Goal: Transaction & Acquisition: Purchase product/service

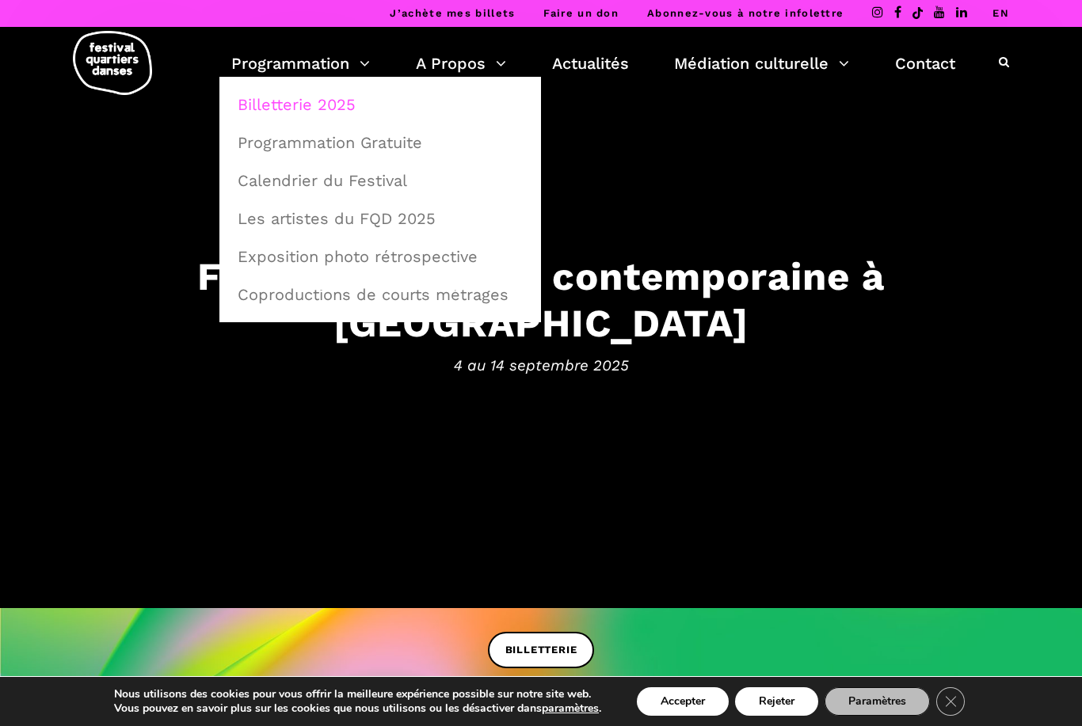
click at [286, 107] on link "Billetterie 2025" at bounding box center [380, 104] width 304 height 36
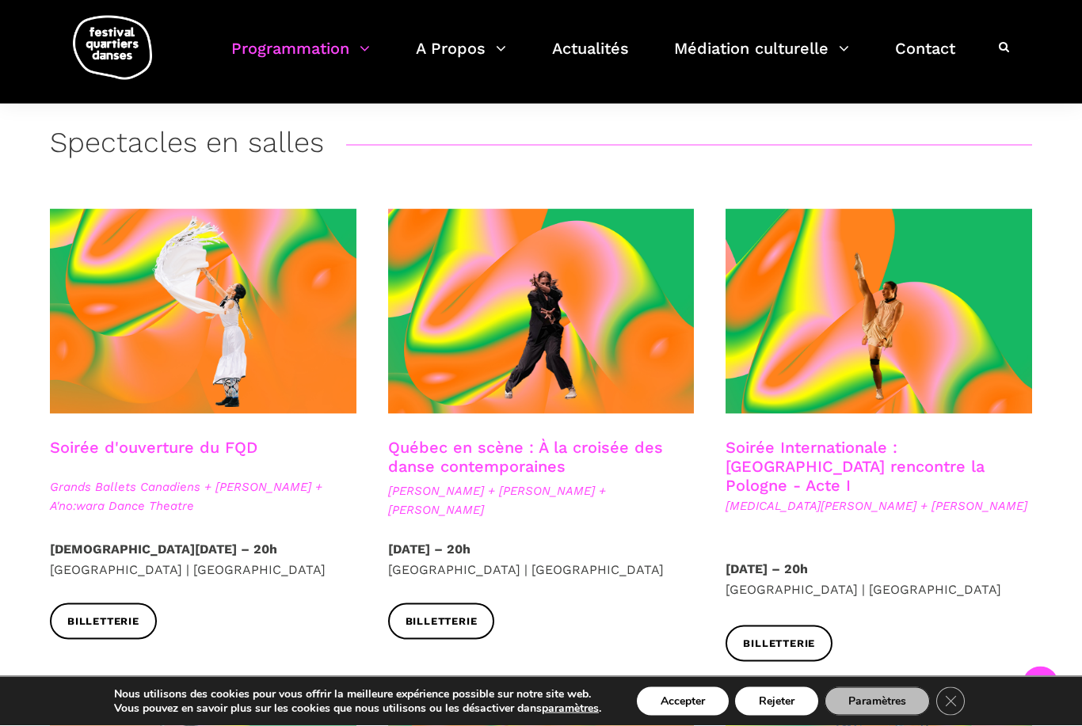
scroll to position [293, 0]
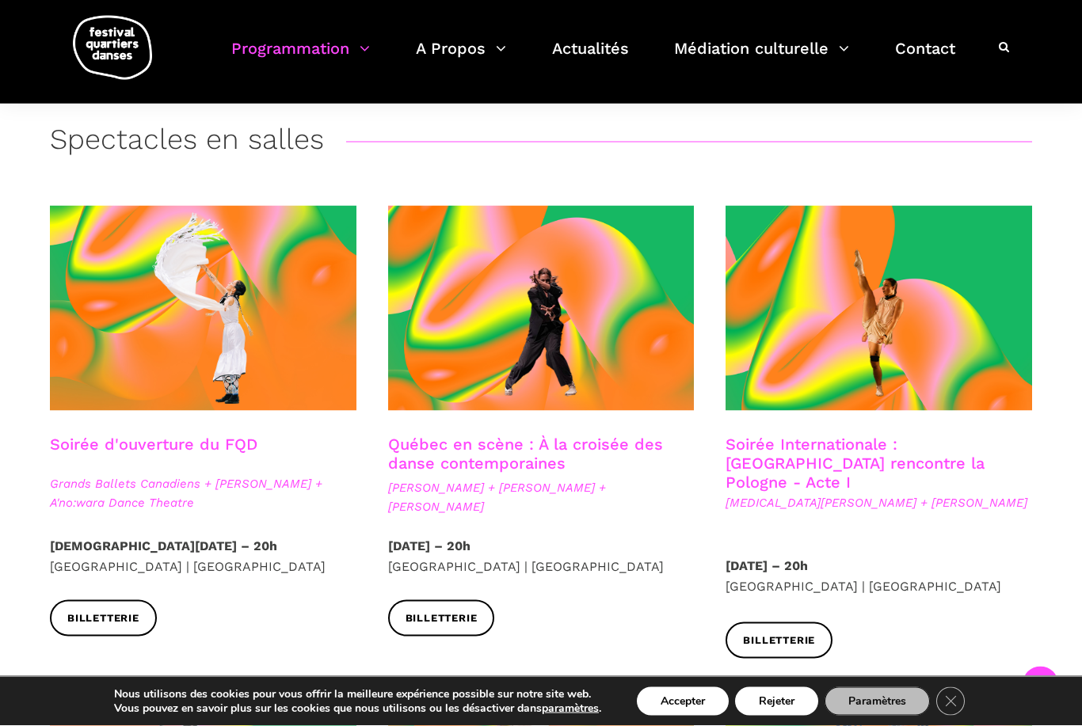
click at [152, 448] on link "Soirée d'ouverture du FQD" at bounding box center [153, 444] width 207 height 19
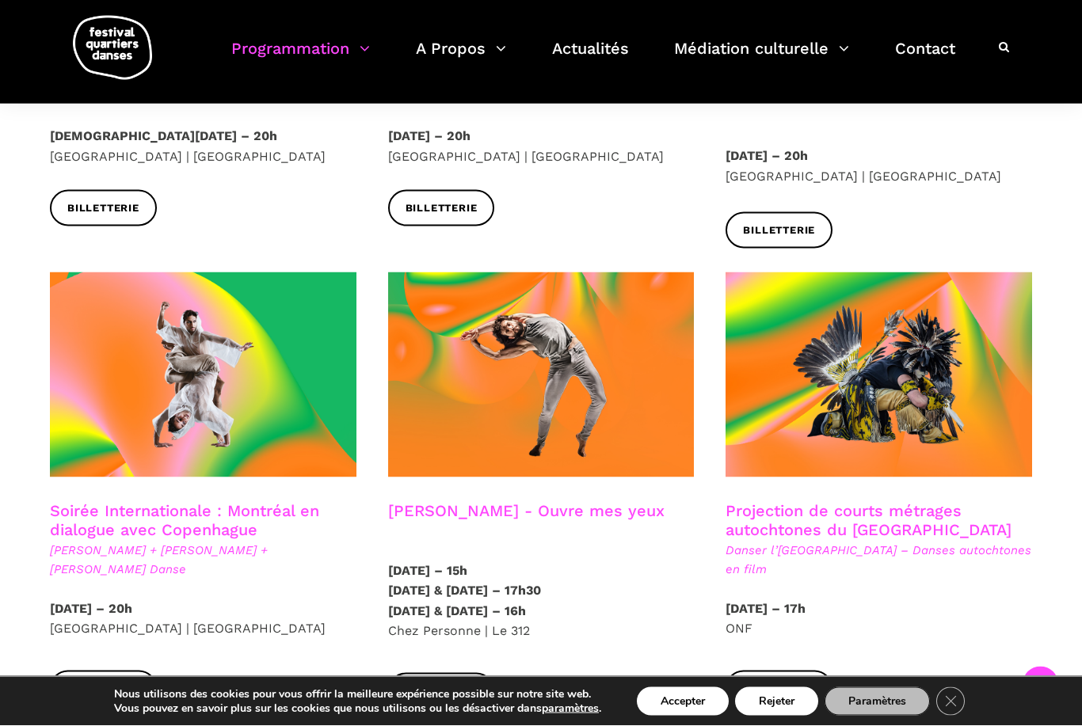
scroll to position [705, 0]
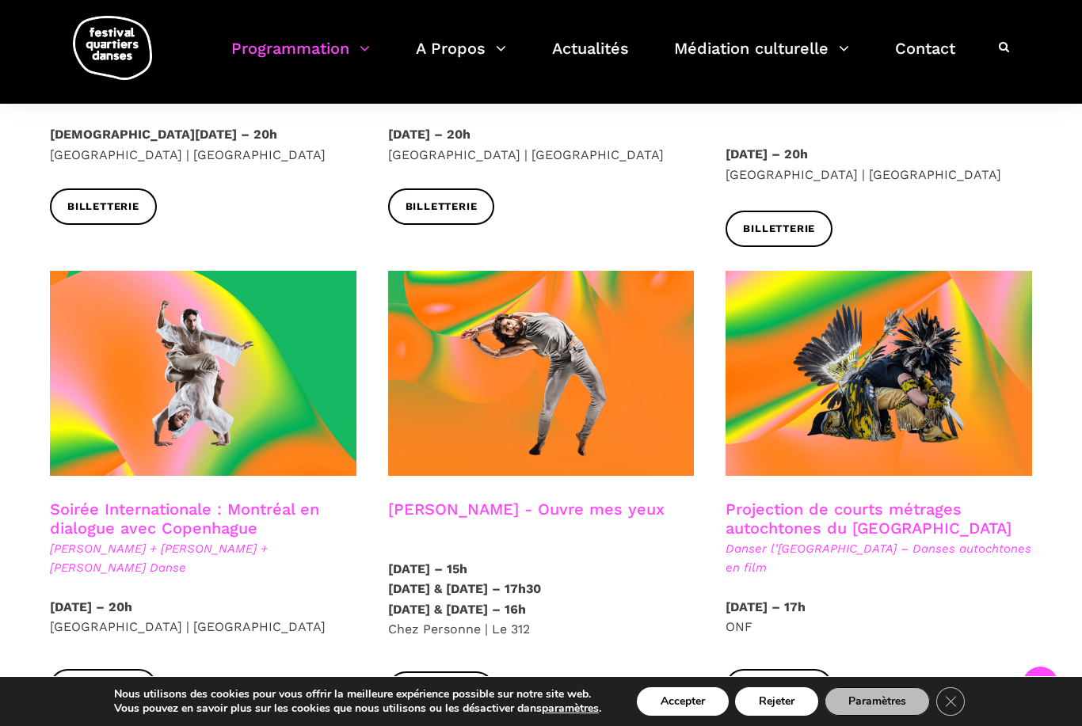
click at [154, 500] on link "Soirée Internationale : Montréal en dialogue avec Copenhague" at bounding box center [184, 519] width 269 height 38
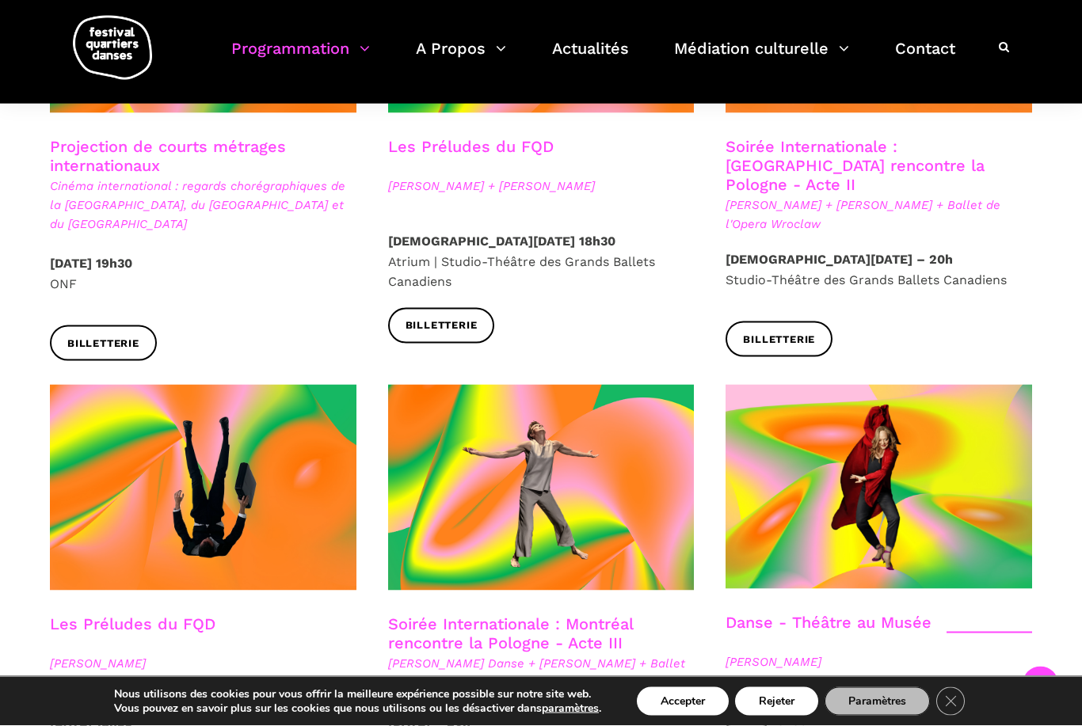
scroll to position [1528, 0]
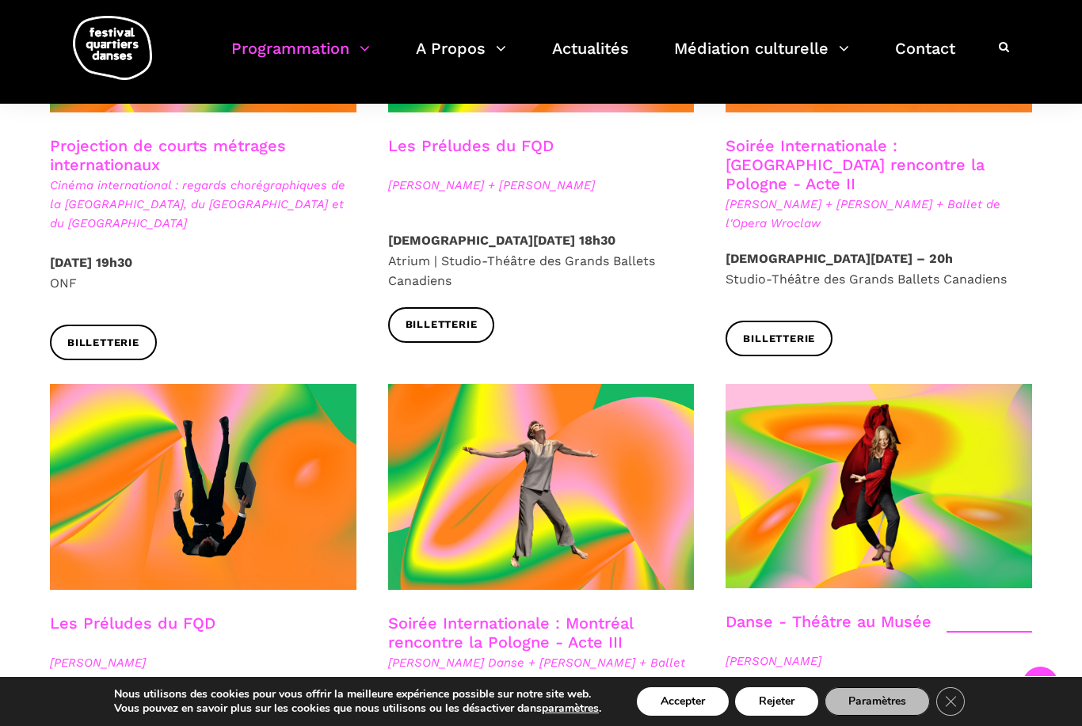
click at [478, 614] on link "Soirée Internationale : Montréal rencontre la Pologne - Acte III" at bounding box center [510, 633] width 245 height 38
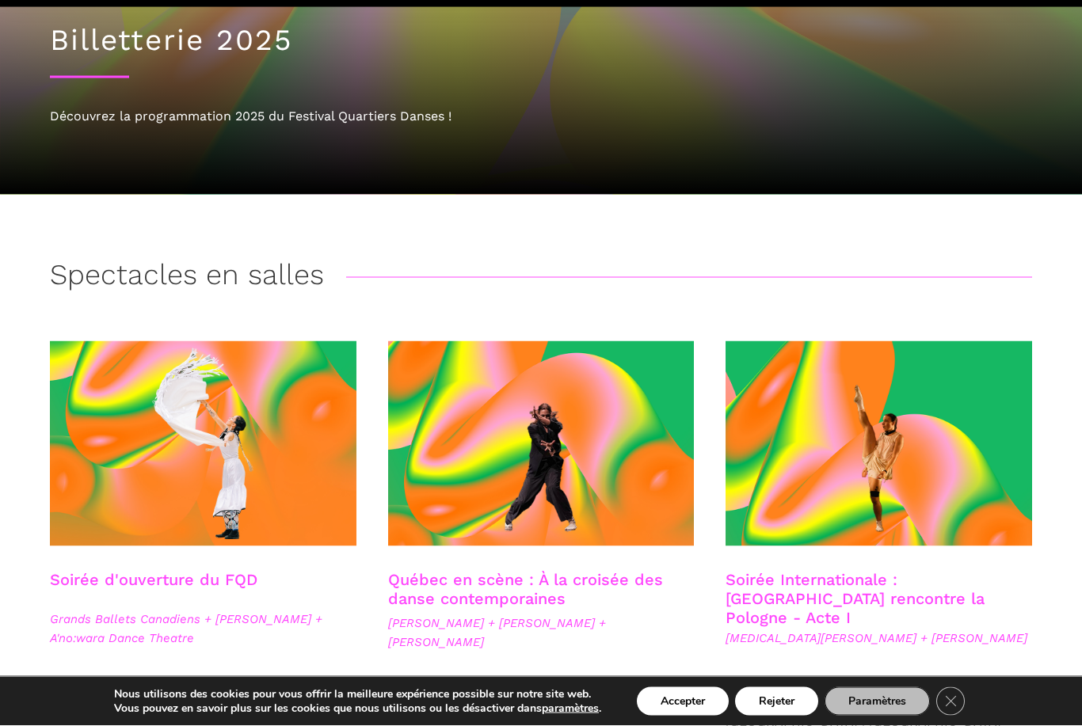
scroll to position [161, 0]
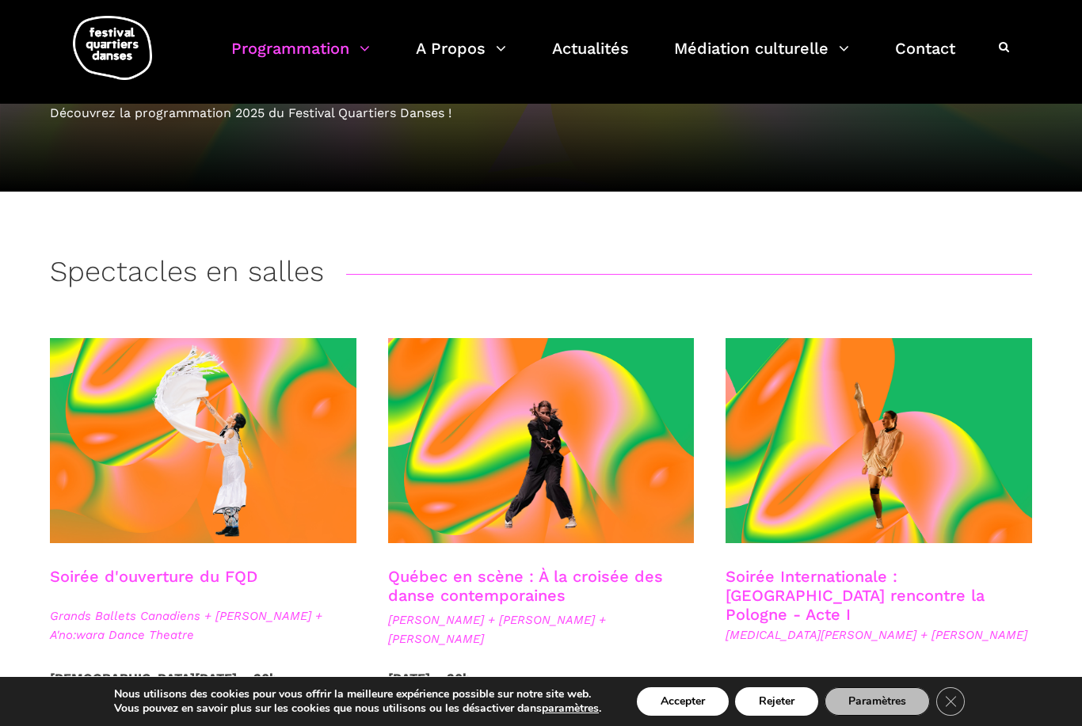
click at [178, 575] on link "Soirée d'ouverture du FQD" at bounding box center [153, 576] width 207 height 19
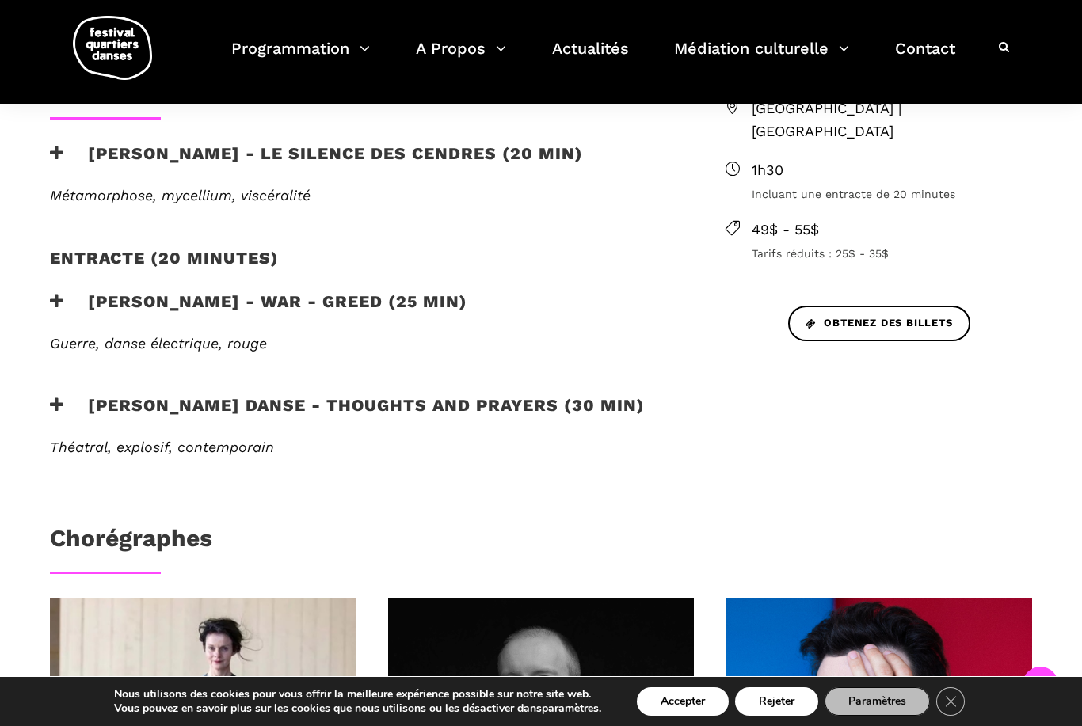
scroll to position [601, 0]
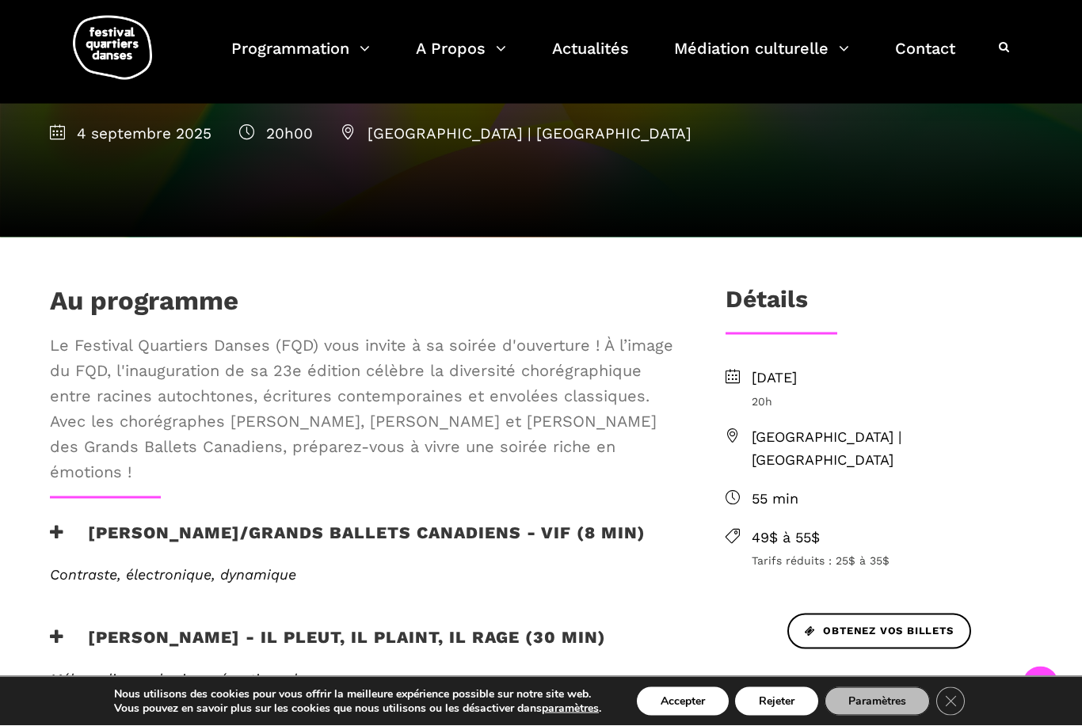
scroll to position [292, 0]
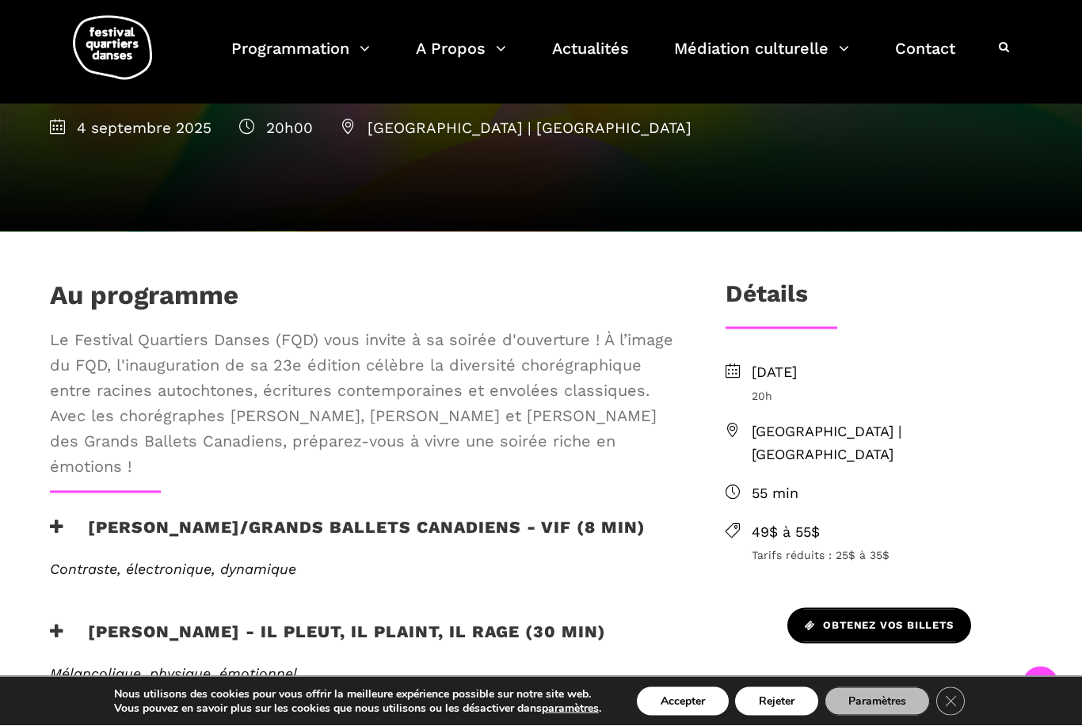
click at [891, 618] on span "Obtenez vos billets" at bounding box center [878, 626] width 149 height 17
